Goal: Task Accomplishment & Management: Use online tool/utility

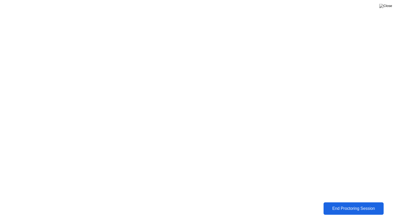
click at [340, 211] on div "End Proctoring Session" at bounding box center [353, 208] width 57 height 5
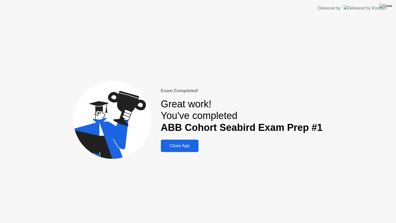
click at [389, 7] on img at bounding box center [386, 6] width 13 height 4
